Goal: Task Accomplishment & Management: Manage account settings

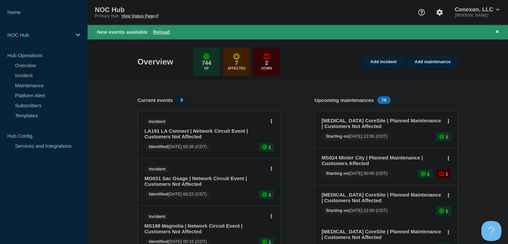
click at [29, 76] on link "Incident" at bounding box center [40, 75] width 81 height 10
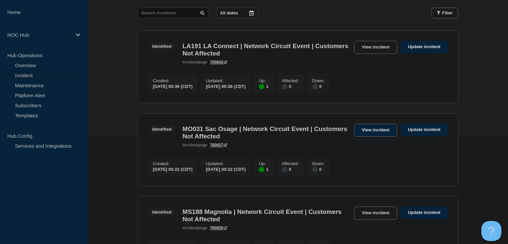
scroll to position [167, 0]
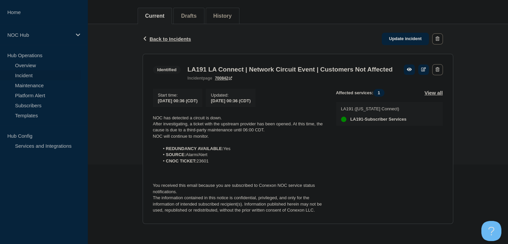
scroll to position [91, 0]
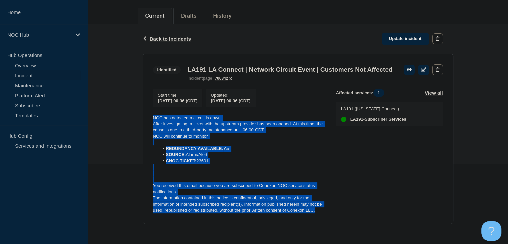
drag, startPoint x: 315, startPoint y: 209, endPoint x: 147, endPoint y: 112, distance: 193.8
click at [147, 112] on section "Identified LA191 LA Connect | Network Circuit Event | Customers Not Affected in…" at bounding box center [298, 139] width 311 height 170
copy div "NOC has detected a circuit is down. After investigating, a ticket with the upst…"
click at [402, 33] on link "Update incident" at bounding box center [405, 39] width 47 height 12
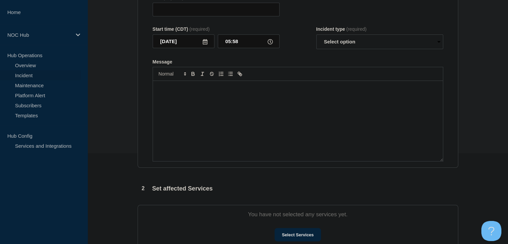
type input "LA191 LA Connect | Network Circuit Event | Customers Not Affected"
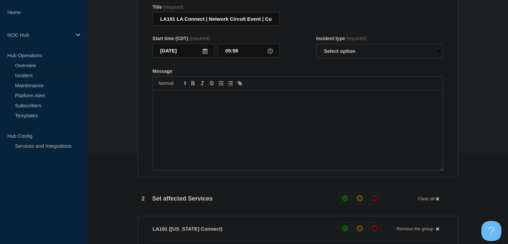
click at [276, 139] on div "Message" at bounding box center [298, 130] width 290 height 80
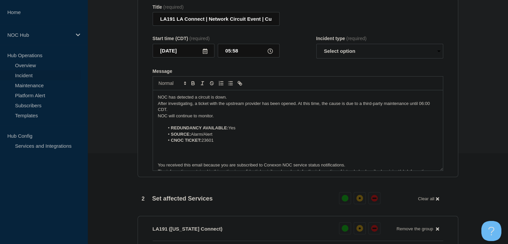
scroll to position [9, 0]
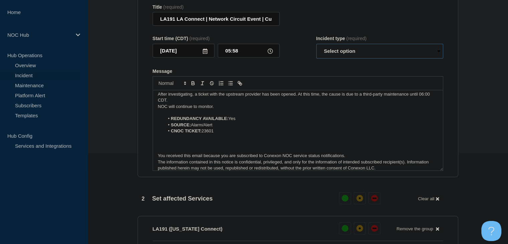
drag, startPoint x: 341, startPoint y: 56, endPoint x: 340, endPoint y: 62, distance: 5.8
click at [341, 56] on select "Select option Investigating Identified Monitoring Resolved" at bounding box center [380, 51] width 127 height 15
select select "monitoring"
click at [317, 48] on select "Select option Investigating Identified Monitoring Resolved" at bounding box center [380, 51] width 127 height 15
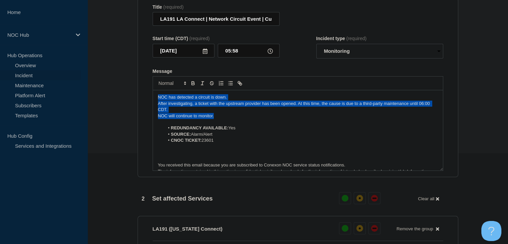
drag, startPoint x: 217, startPoint y: 121, endPoint x: 142, endPoint y: 102, distance: 77.6
click at [142, 102] on section "Title (required) LA191 LA Connect | Network Circuit Event | Customers Not Affec…" at bounding box center [298, 88] width 321 height 180
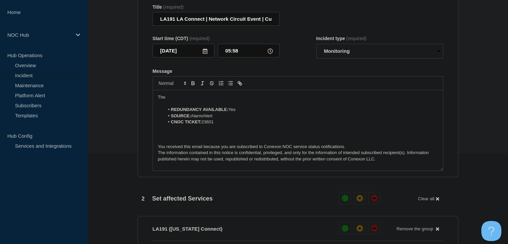
click at [131, 125] on section "1 Provide details Title (required) LA191 LA Connect | Network Circuit Event | C…" at bounding box center [298, 212] width 421 height 472
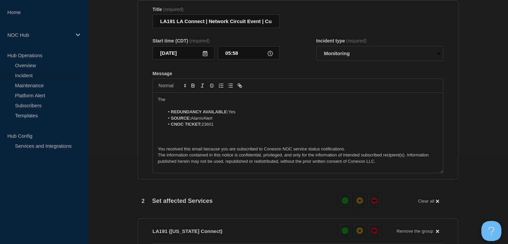
scroll to position [57, 0]
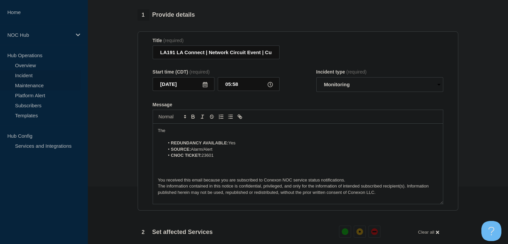
click at [36, 83] on link "Maintenance" at bounding box center [40, 85] width 81 height 10
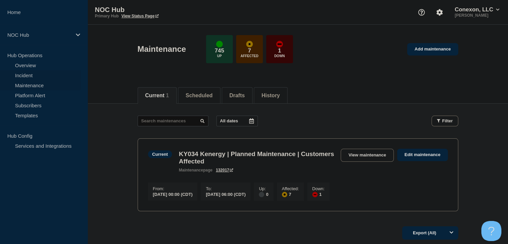
click at [32, 75] on link "Incident" at bounding box center [40, 75] width 81 height 10
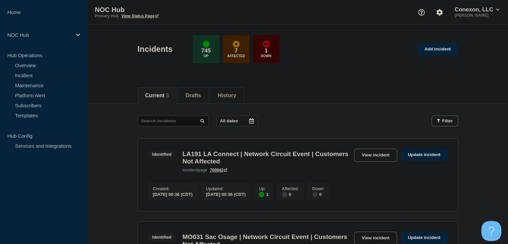
click at [362, 154] on link "View incident" at bounding box center [375, 155] width 43 height 13
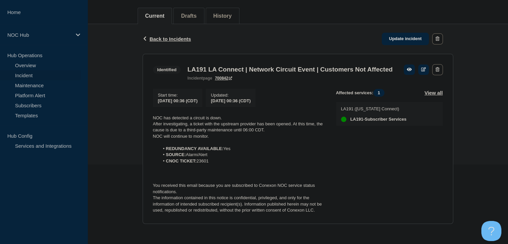
scroll to position [91, 0]
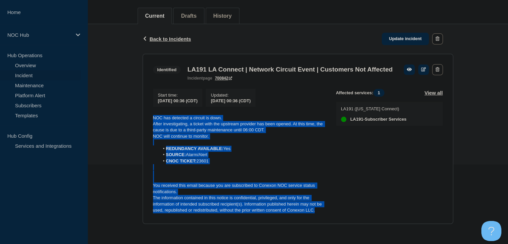
drag, startPoint x: 308, startPoint y: 210, endPoint x: 149, endPoint y: 113, distance: 186.0
click at [149, 113] on section "Identified LA191 LA Connect | Network Circuit Event | Customers Not Affected in…" at bounding box center [298, 139] width 311 height 170
copy div "NOC has detected a circuit is down. After investigating, a ticket with the upst…"
click at [400, 33] on link "Update incident" at bounding box center [405, 39] width 47 height 12
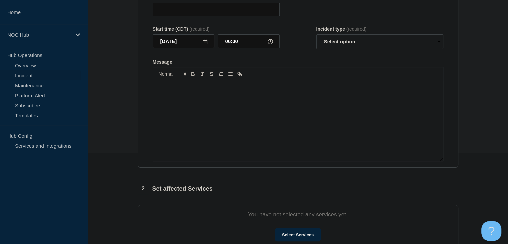
type input "LA191 LA Connect | Network Circuit Event | Customers Not Affected"
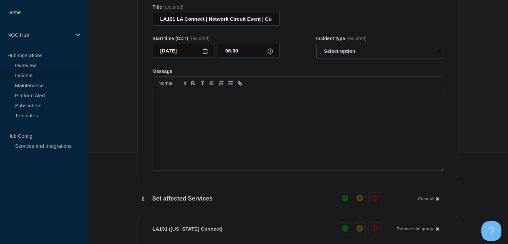
click at [262, 143] on div "Message" at bounding box center [298, 130] width 290 height 80
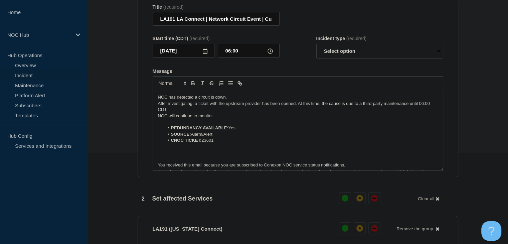
scroll to position [9, 0]
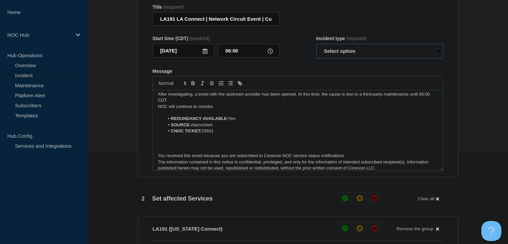
drag, startPoint x: 335, startPoint y: 55, endPoint x: 335, endPoint y: 59, distance: 4.0
click at [335, 55] on select "Select option Investigating Identified Monitoring Resolved" at bounding box center [380, 51] width 127 height 15
select select "resolved"
click at [317, 48] on select "Select option Investigating Identified Monitoring Resolved" at bounding box center [380, 51] width 127 height 15
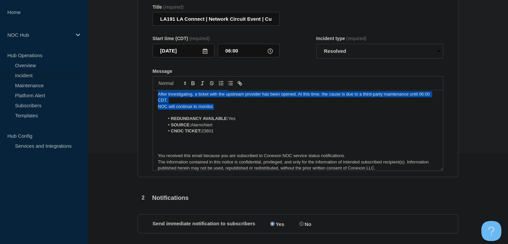
scroll to position [0, 0]
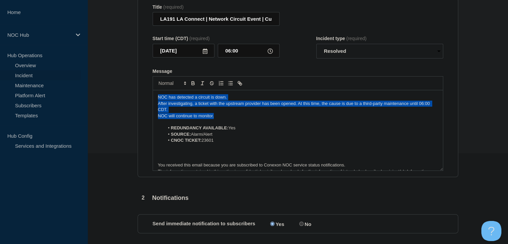
drag, startPoint x: 233, startPoint y: 111, endPoint x: 136, endPoint y: 84, distance: 100.7
click at [136, 84] on div "1 Provide details Title (required) LA191 LA Connect | Network Circuit Event | C…" at bounding box center [298, 154] width 329 height 357
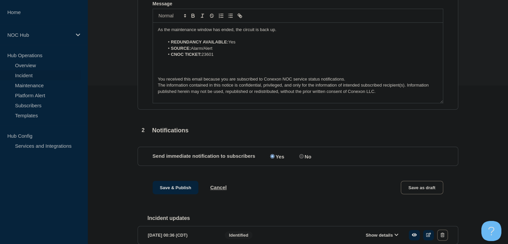
scroll to position [195, 0]
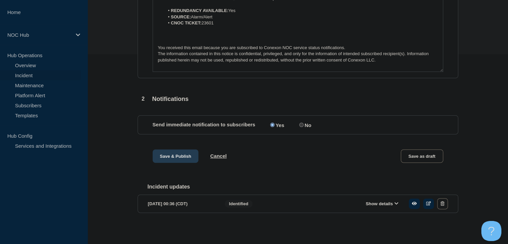
click at [172, 155] on button "Save & Publish" at bounding box center [176, 155] width 46 height 13
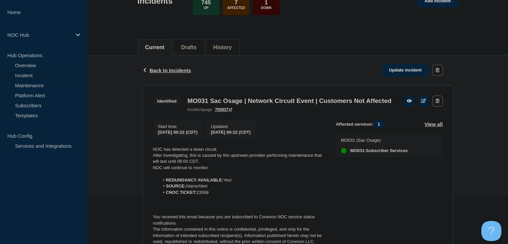
scroll to position [91, 0]
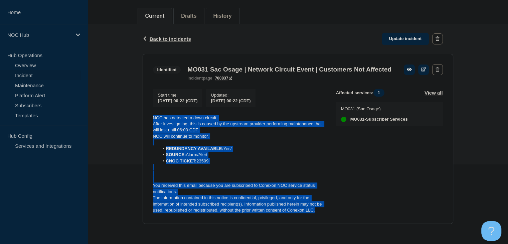
drag, startPoint x: 318, startPoint y: 210, endPoint x: 147, endPoint y: 117, distance: 194.9
click at [147, 117] on section "Identified MO031 Sac Osage | Network Circuit Event | Customers Not Affected inc…" at bounding box center [298, 139] width 311 height 170
copy div "NOC has detected a down circuit. After investigating, this is caused by the ups…"
click at [396, 33] on link "Update incident" at bounding box center [405, 39] width 47 height 12
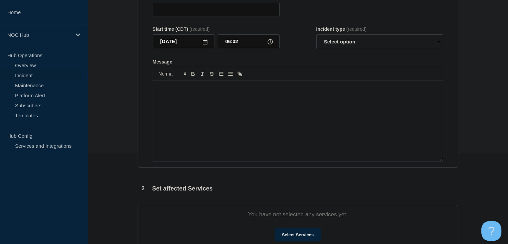
click at [278, 143] on div "Message" at bounding box center [298, 121] width 290 height 80
type input "MO031 Sac Osage | Network Circuit Event | Customers Not Affected"
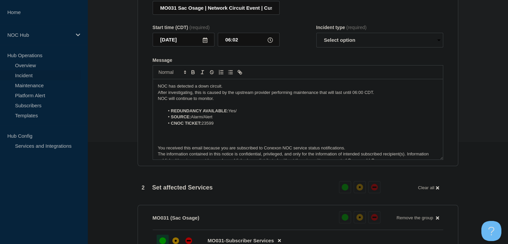
scroll to position [3, 0]
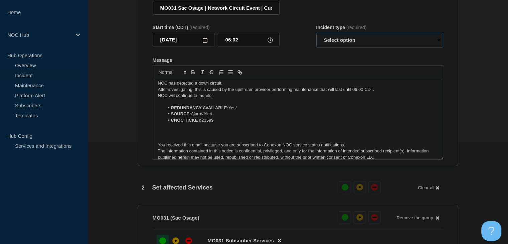
click at [333, 46] on select "Select option Investigating Identified Monitoring Resolved" at bounding box center [380, 40] width 127 height 15
select select "resolved"
click at [317, 36] on select "Select option Investigating Identified Monitoring Resolved" at bounding box center [380, 40] width 127 height 15
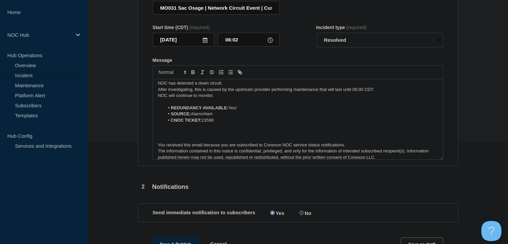
click at [201, 99] on p "NOC will continue to monitor." at bounding box center [298, 96] width 280 height 6
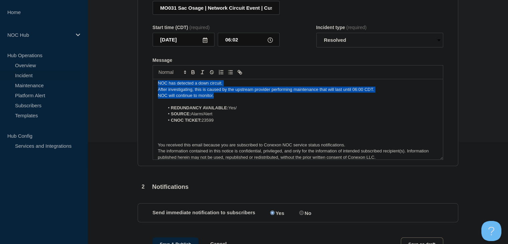
scroll to position [0, 0]
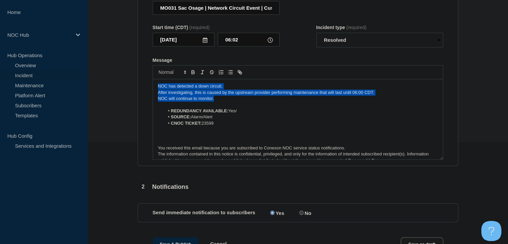
drag, startPoint x: 223, startPoint y: 98, endPoint x: 113, endPoint y: 73, distance: 112.8
click at [113, 73] on section "1 Provide details Title (required) MO031 Sac Osage | Network Circuit Event | Cu…" at bounding box center [298, 143] width 421 height 357
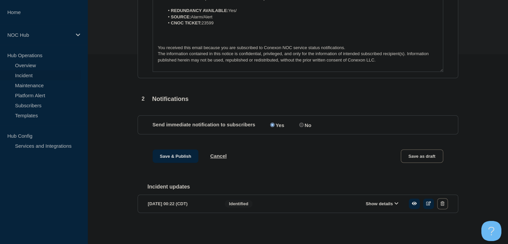
scroll to position [195, 0]
click at [166, 154] on button "Save & Publish" at bounding box center [176, 155] width 46 height 13
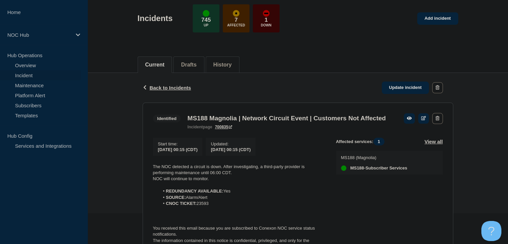
scroll to position [85, 0]
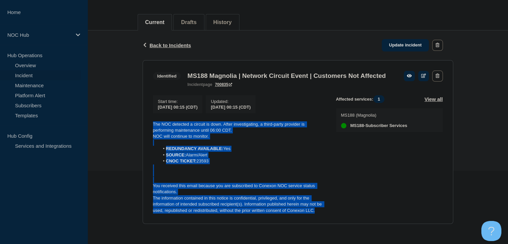
drag, startPoint x: 318, startPoint y: 210, endPoint x: 150, endPoint y: 121, distance: 190.8
click at [150, 121] on section "Identified MS188 Magnolia | Network Circuit Event | Customers Not Affected inci…" at bounding box center [298, 142] width 311 height 164
copy div "The NOC detected a circuit is down. After investigating, a third-party provider…"
click at [389, 39] on link "Update incident" at bounding box center [405, 45] width 47 height 12
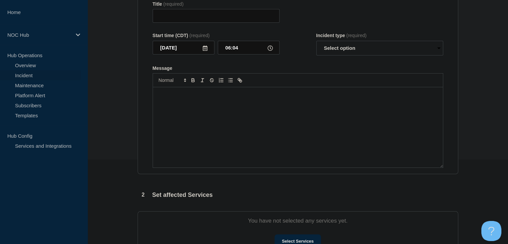
type input "MS188 Magnolia | Network Circuit Event | Customers Not Affected"
click at [250, 143] on div "Message" at bounding box center [298, 127] width 290 height 80
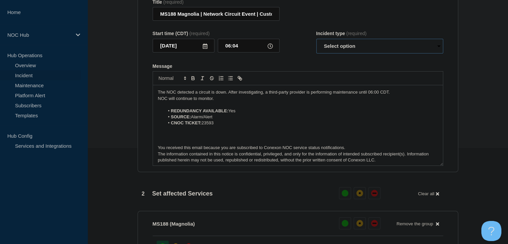
click at [350, 53] on select "Select option Investigating Identified Monitoring Resolved" at bounding box center [380, 46] width 127 height 15
select select "resolved"
click at [317, 43] on select "Select option Investigating Identified Monitoring Resolved" at bounding box center [380, 46] width 127 height 15
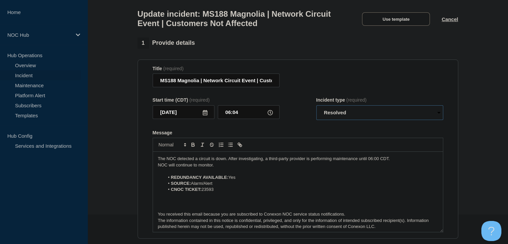
scroll to position [29, 0]
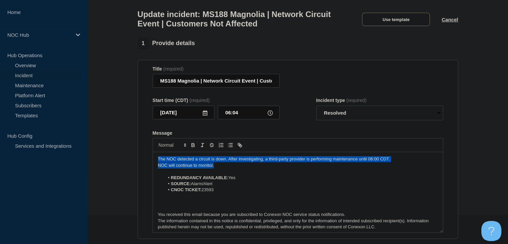
drag, startPoint x: 226, startPoint y: 172, endPoint x: 100, endPoint y: 154, distance: 127.9
click at [100, 154] on section "1 Provide details Title (required) MS188 Magnolia | Network Circuit Event | Cus…" at bounding box center [298, 216] width 421 height 357
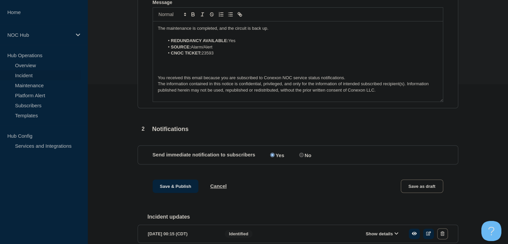
scroll to position [195, 0]
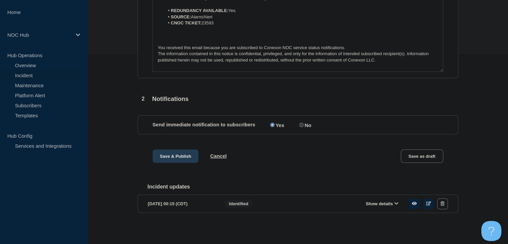
click at [155, 156] on button "Save & Publish" at bounding box center [176, 155] width 46 height 13
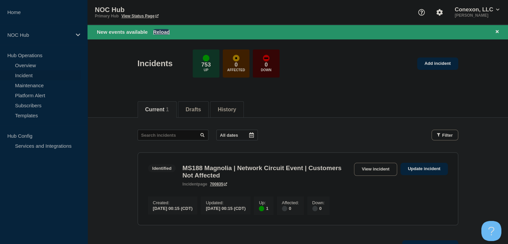
click at [161, 31] on button "Reload" at bounding box center [161, 32] width 17 height 6
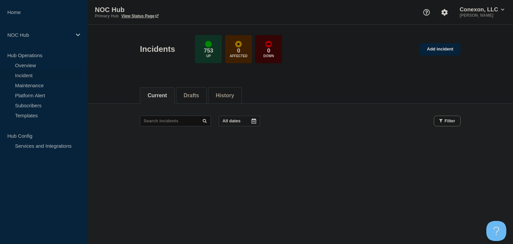
click at [35, 77] on link "Incident" at bounding box center [40, 75] width 81 height 10
click at [34, 84] on link "Maintenance" at bounding box center [40, 85] width 81 height 10
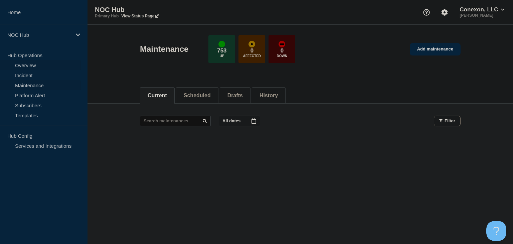
click at [31, 67] on link "Overview" at bounding box center [40, 65] width 81 height 10
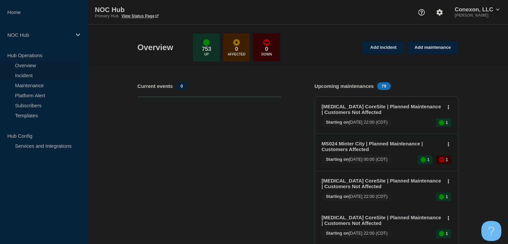
click at [26, 74] on link "Incident" at bounding box center [40, 75] width 81 height 10
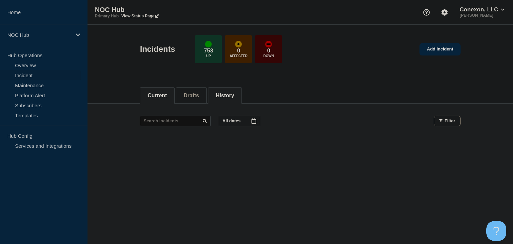
click at [230, 94] on button "History" at bounding box center [225, 96] width 18 height 6
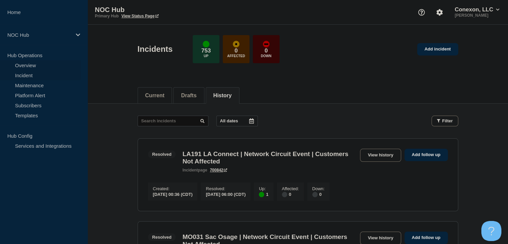
click at [32, 66] on link "Overview" at bounding box center [40, 65] width 81 height 10
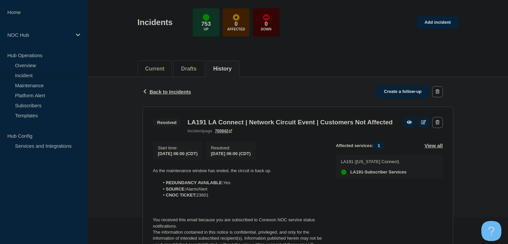
scroll to position [67, 0]
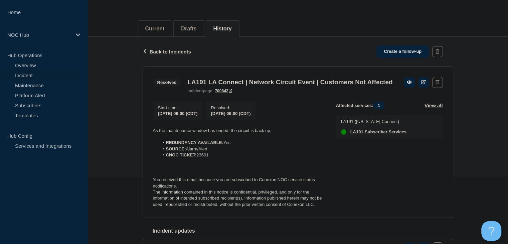
click at [107, 56] on div "Back Back to Incidents Create a follow-up Resolved LA191 LA Connect | Network C…" at bounding box center [298, 157] width 421 height 241
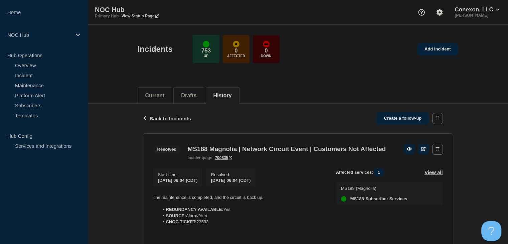
click at [137, 131] on div "Back Back to Incidents Create a follow-up Resolved MS188 Magnolia | Network Cir…" at bounding box center [298, 224] width 421 height 241
